Goal: Transaction & Acquisition: Purchase product/service

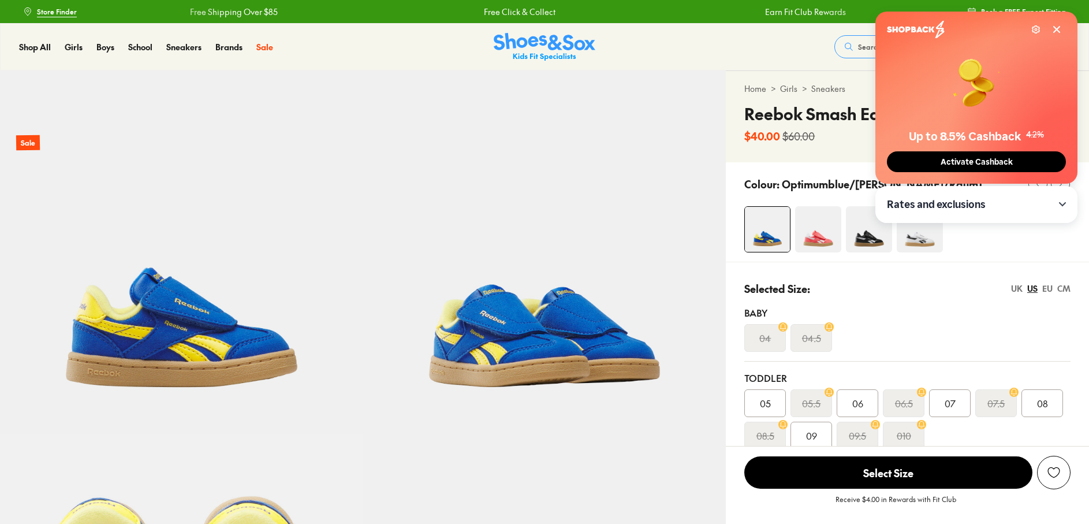
select select "*"
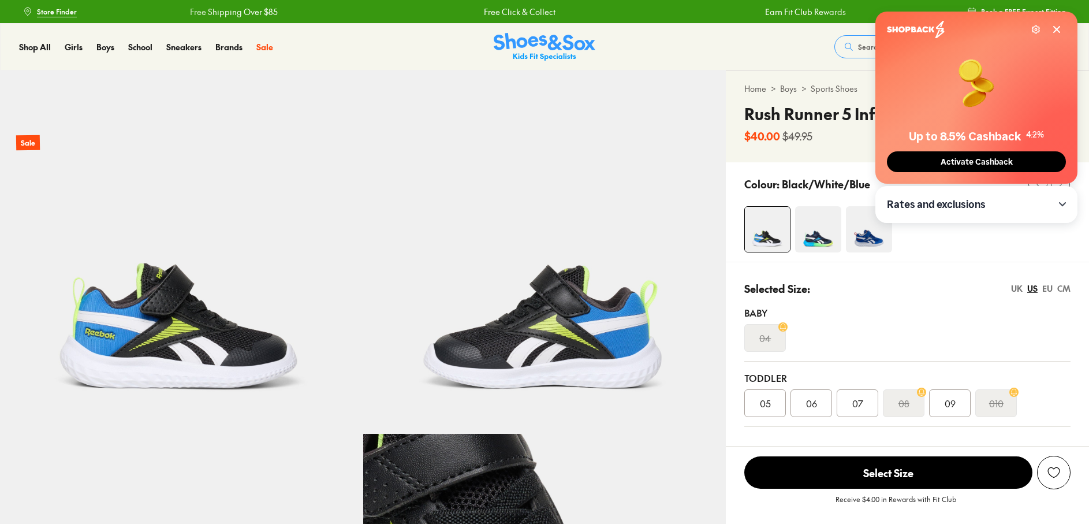
select select "*"
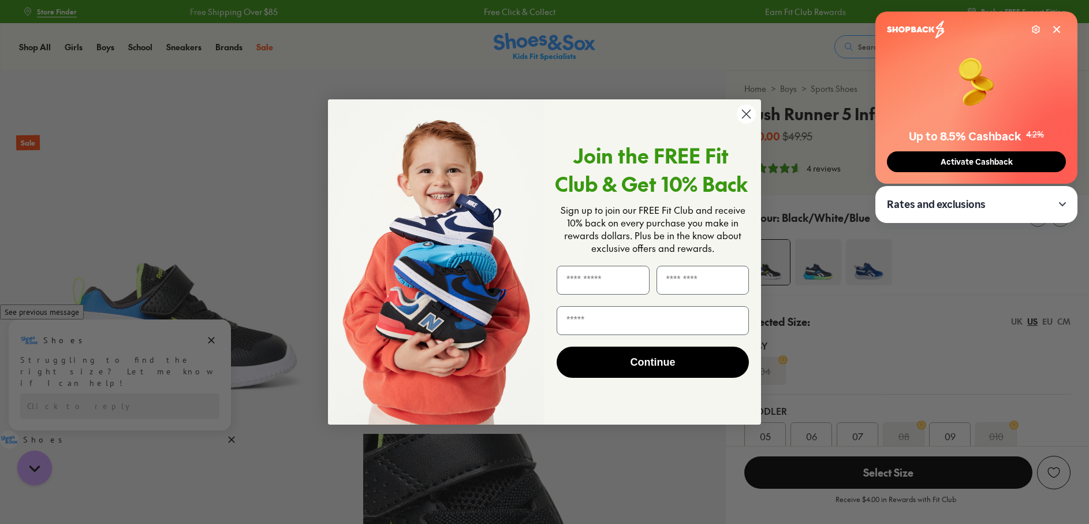
click at [744, 111] on icon "Close dialog" at bounding box center [746, 114] width 8 height 8
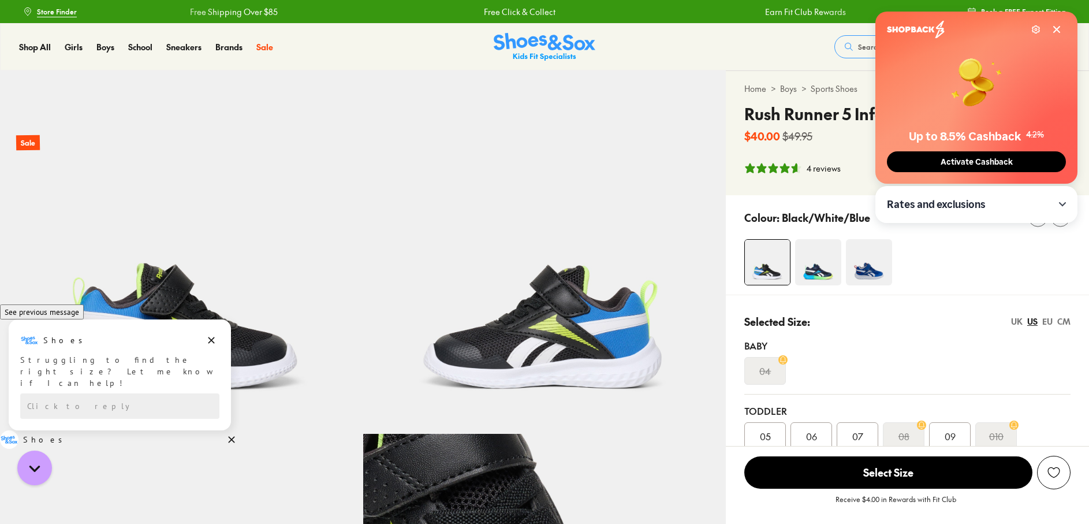
click at [1059, 28] on icon at bounding box center [1056, 29] width 9 height 9
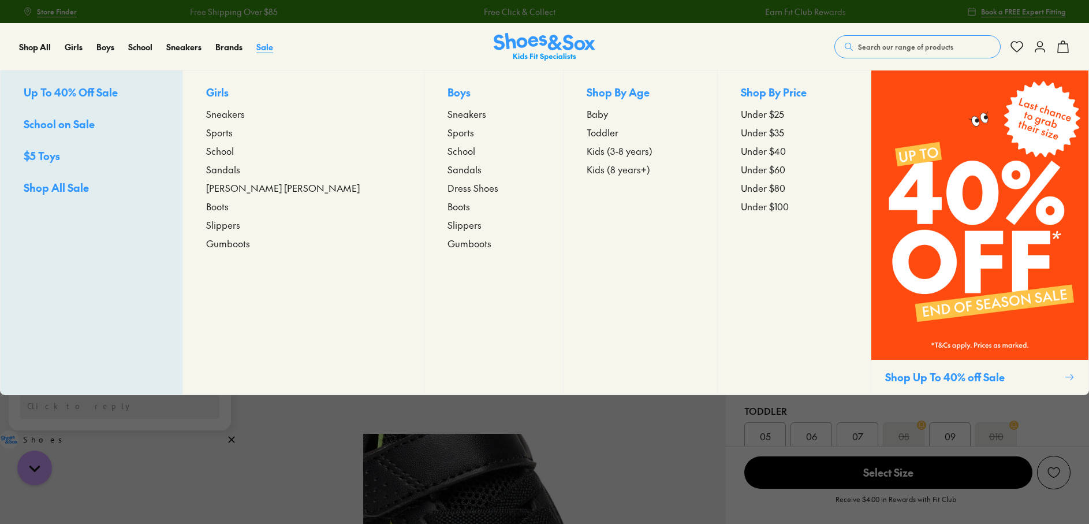
click at [259, 42] on span "Sale" at bounding box center [264, 47] width 17 height 12
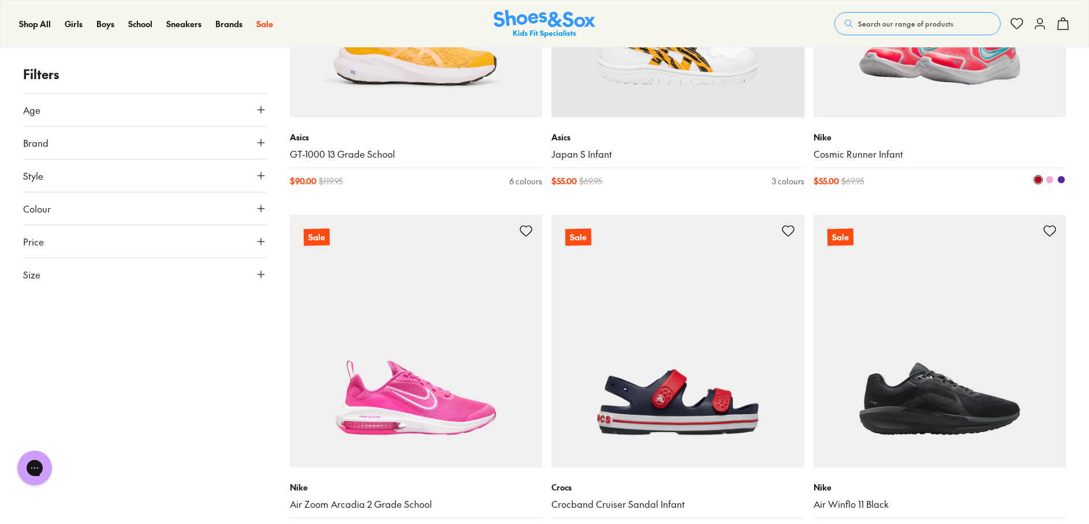
scroll to position [3175, 0]
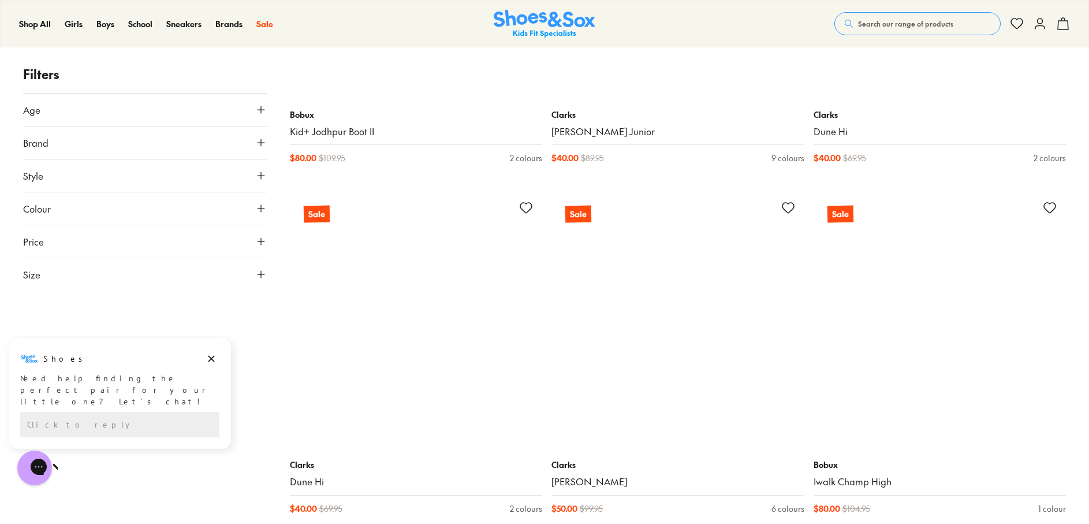
scroll to position [7389, 0]
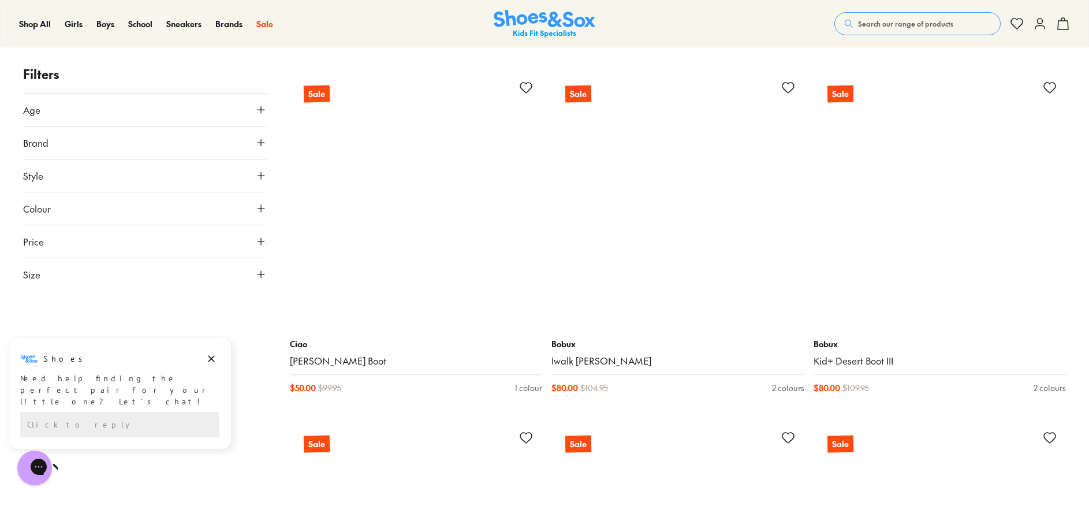
scroll to position [10679, 0]
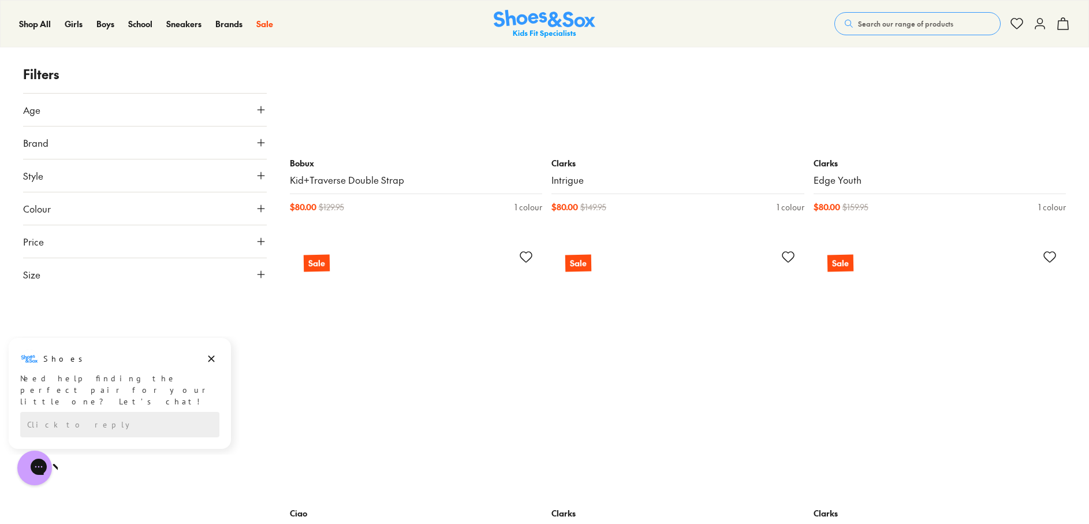
scroll to position [13161, 0]
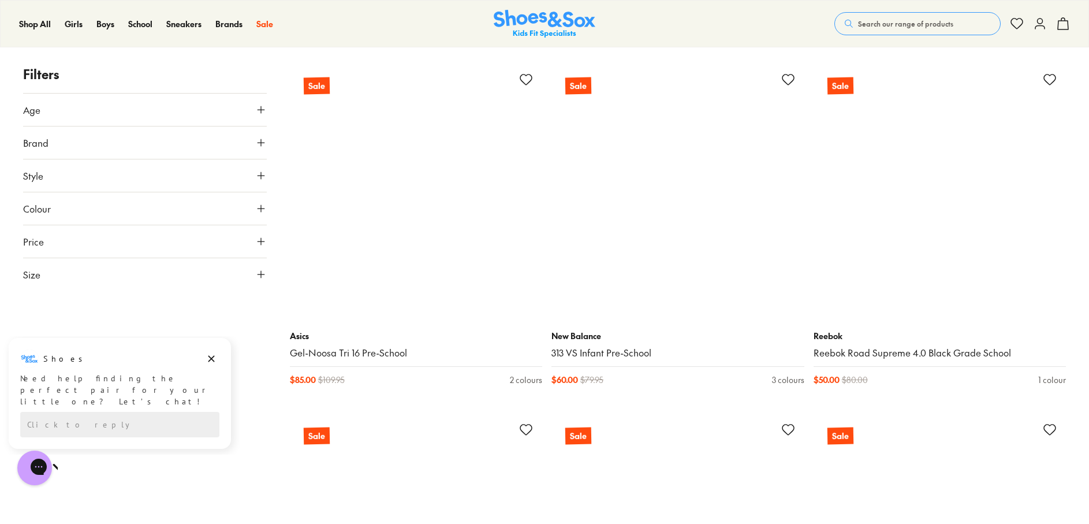
scroll to position [20839, 0]
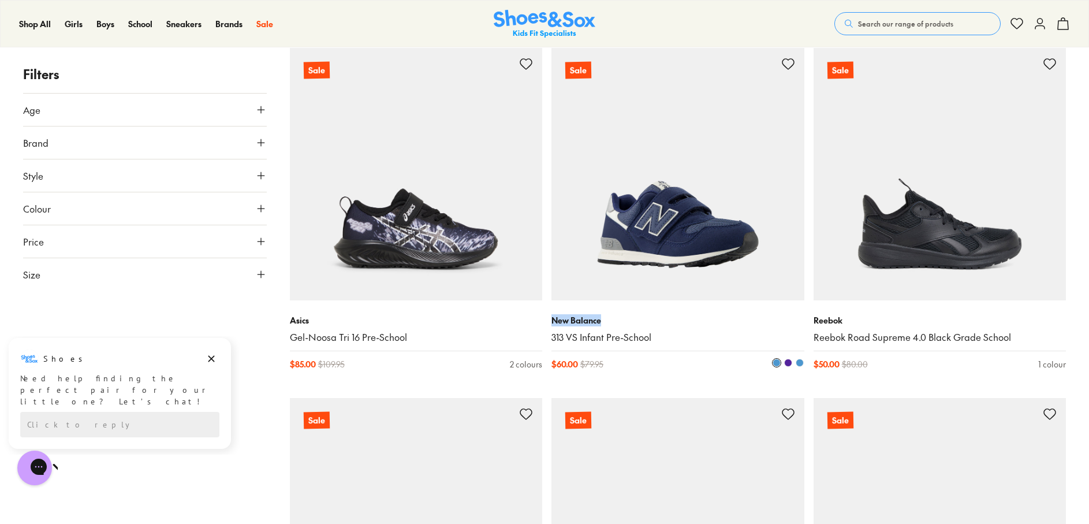
drag, startPoint x: 581, startPoint y: 322, endPoint x: 624, endPoint y: 321, distance: 43.3
copy p "New Balance"
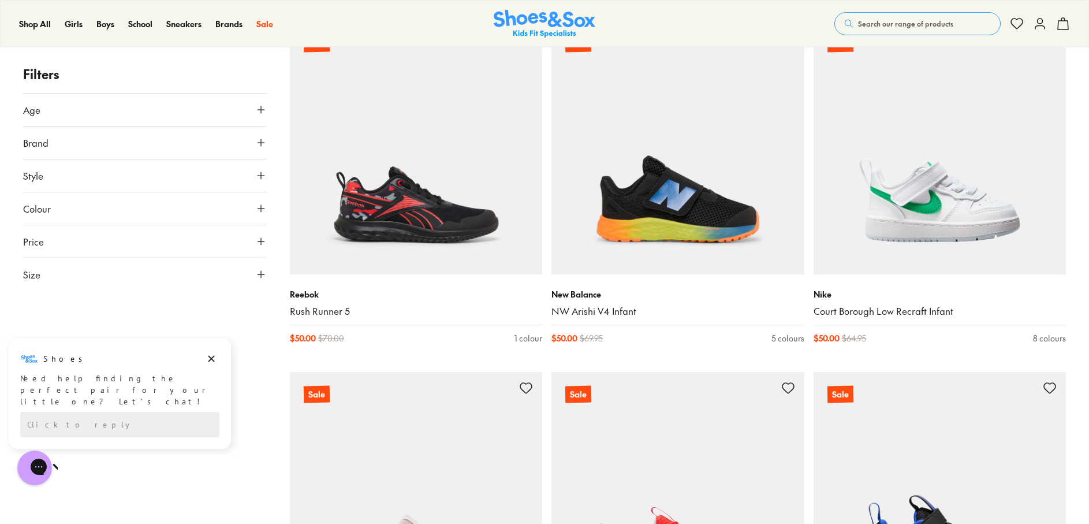
scroll to position [21936, 0]
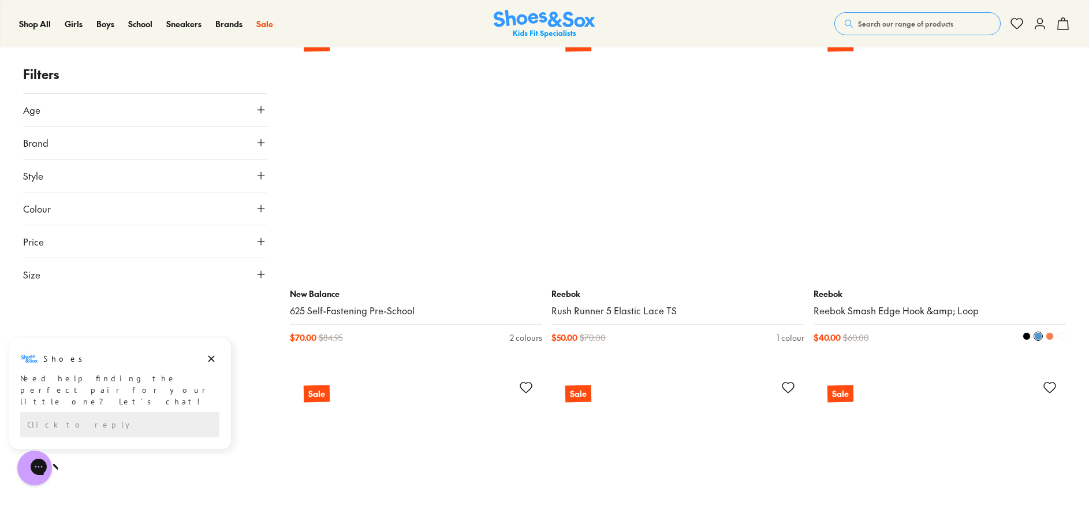
scroll to position [23668, 0]
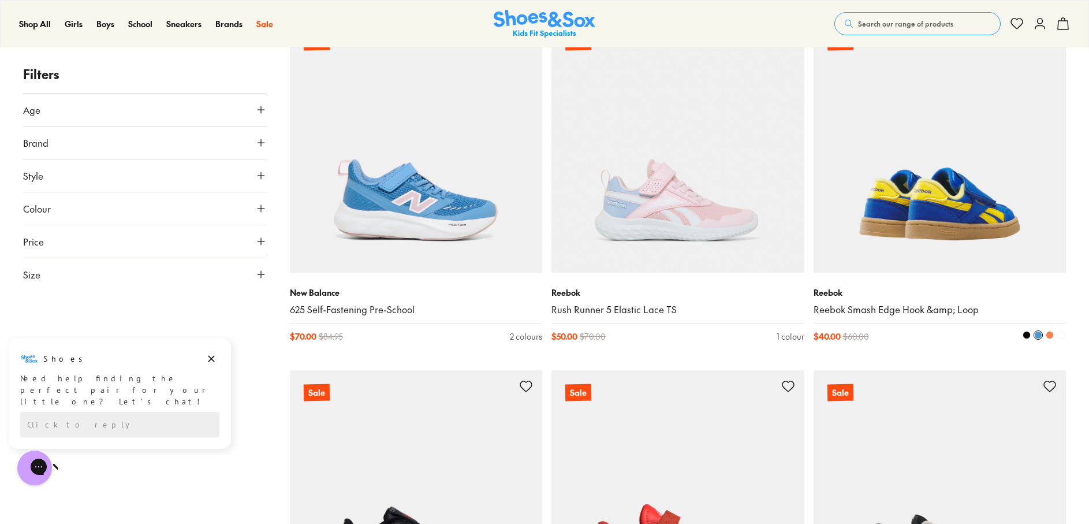
click at [956, 175] on img at bounding box center [939, 146] width 253 height 253
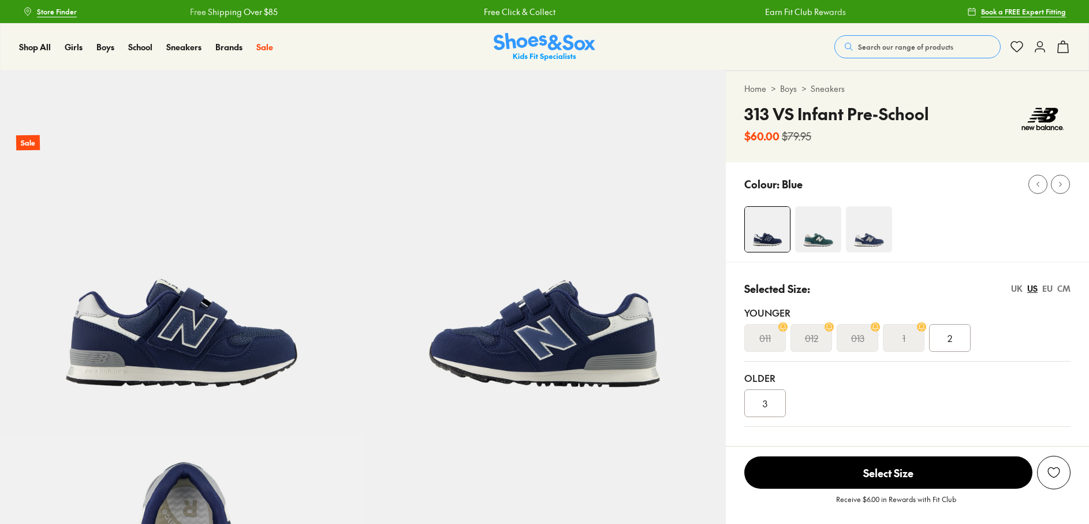
select select "*"
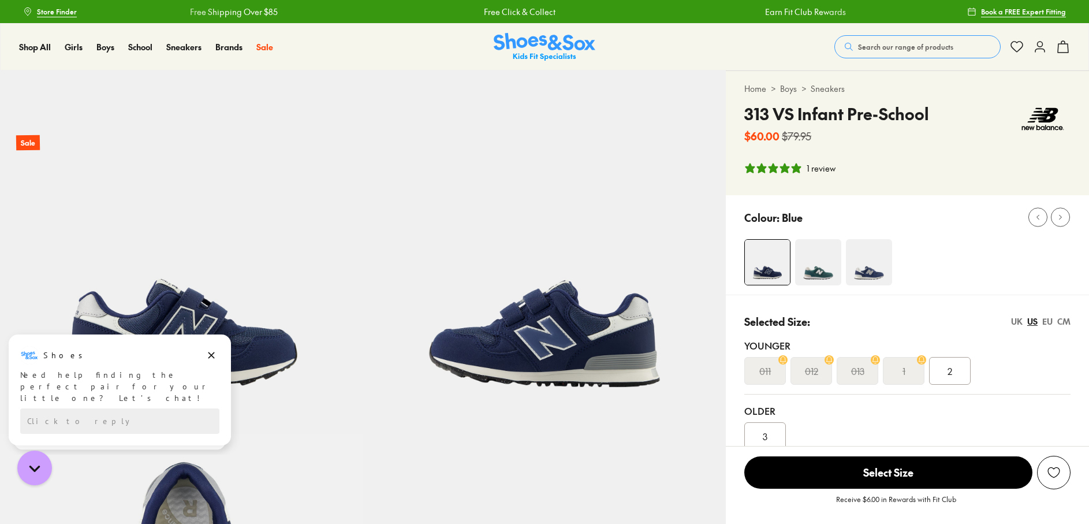
click at [883, 268] on img at bounding box center [869, 262] width 46 height 46
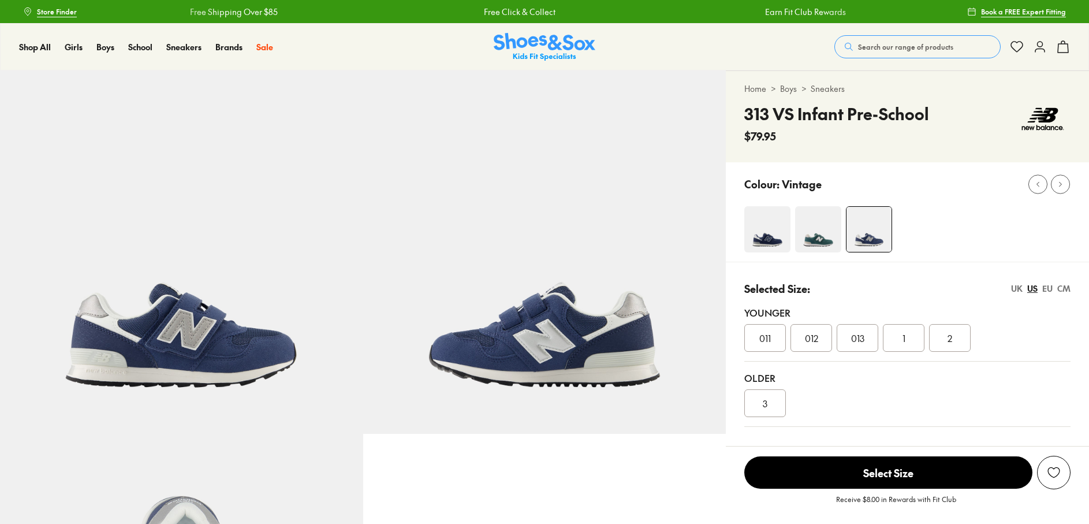
select select "*"
click at [878, 248] on img at bounding box center [868, 229] width 45 height 45
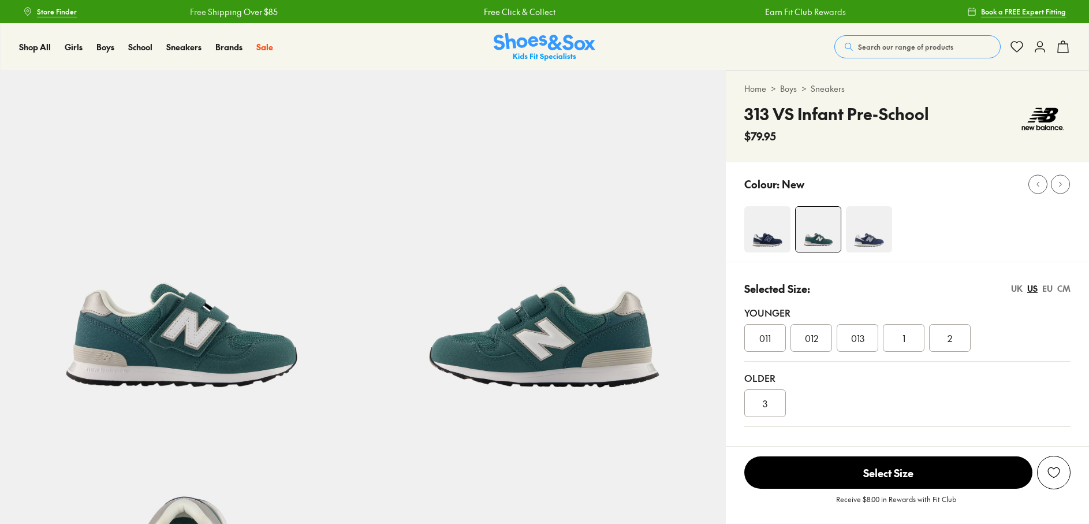
select select "*"
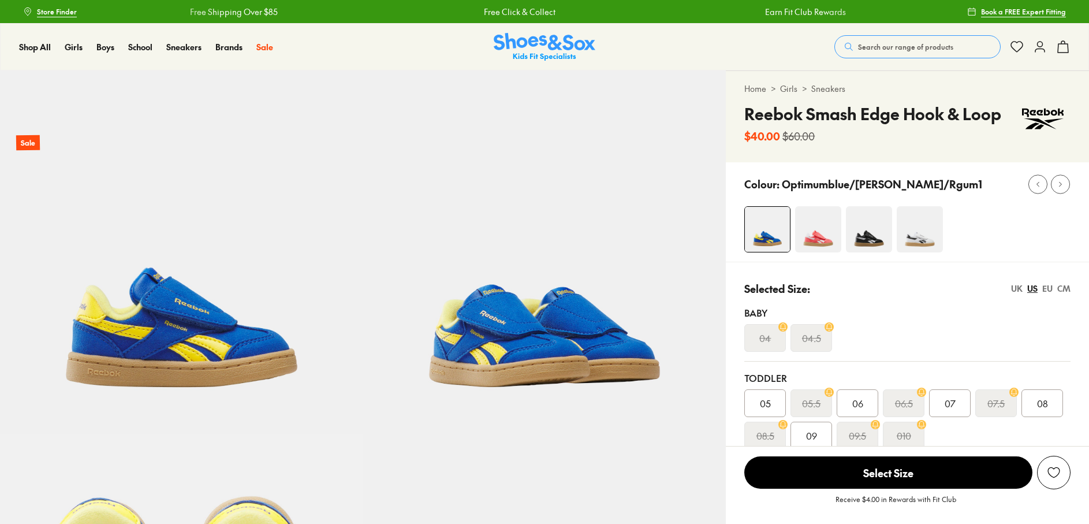
select select "*"
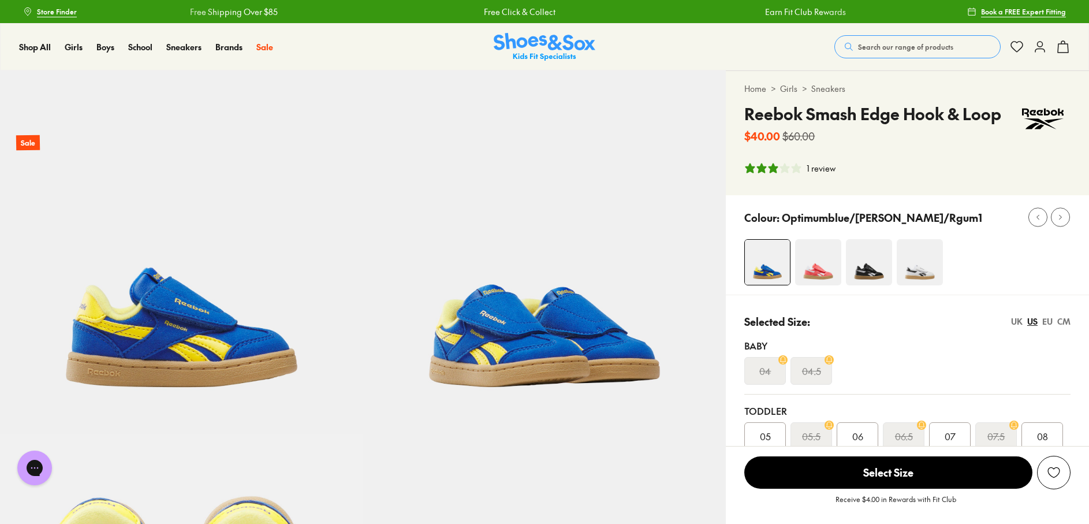
click at [867, 257] on img at bounding box center [869, 262] width 46 height 46
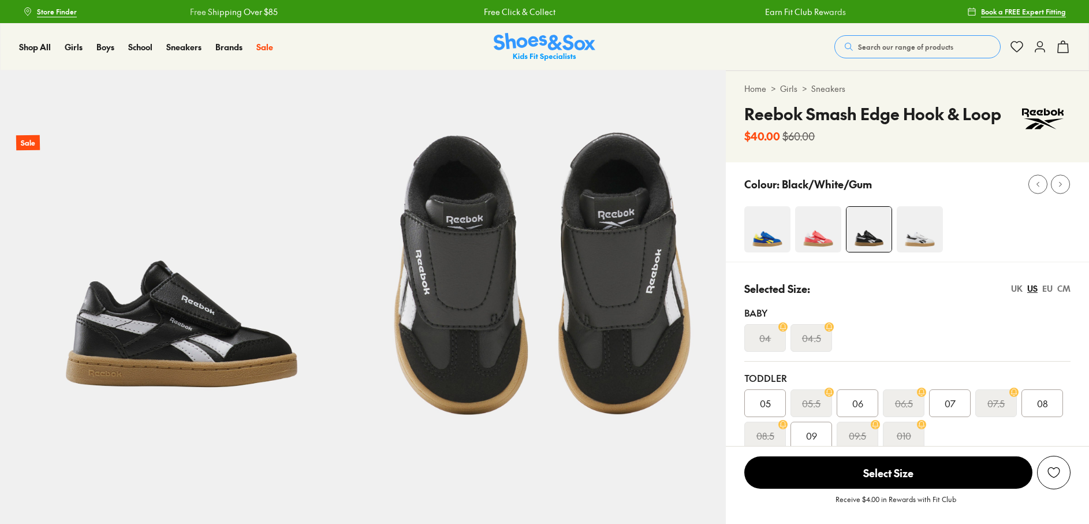
select select "*"
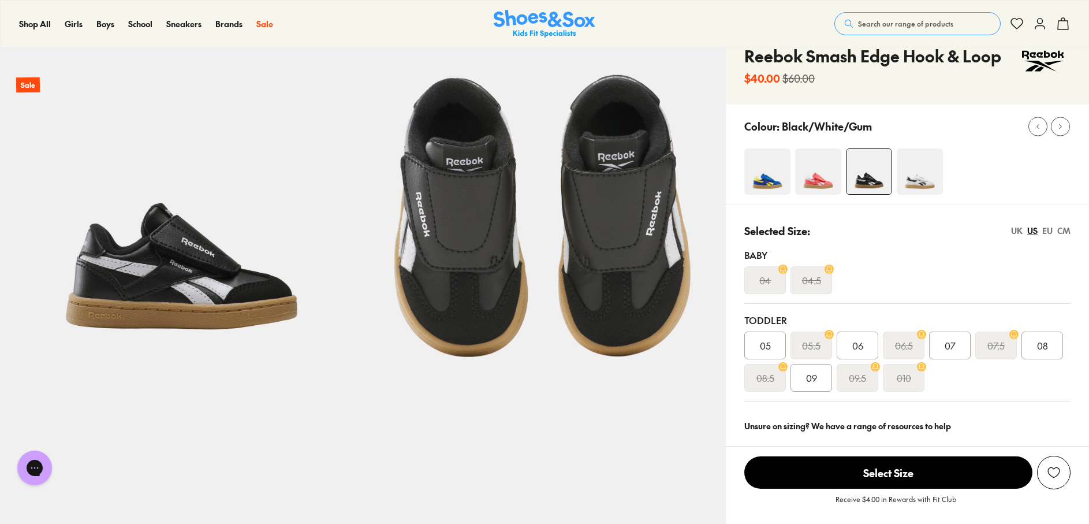
click at [816, 166] on img at bounding box center [818, 171] width 46 height 46
